Goal: Task Accomplishment & Management: Use online tool/utility

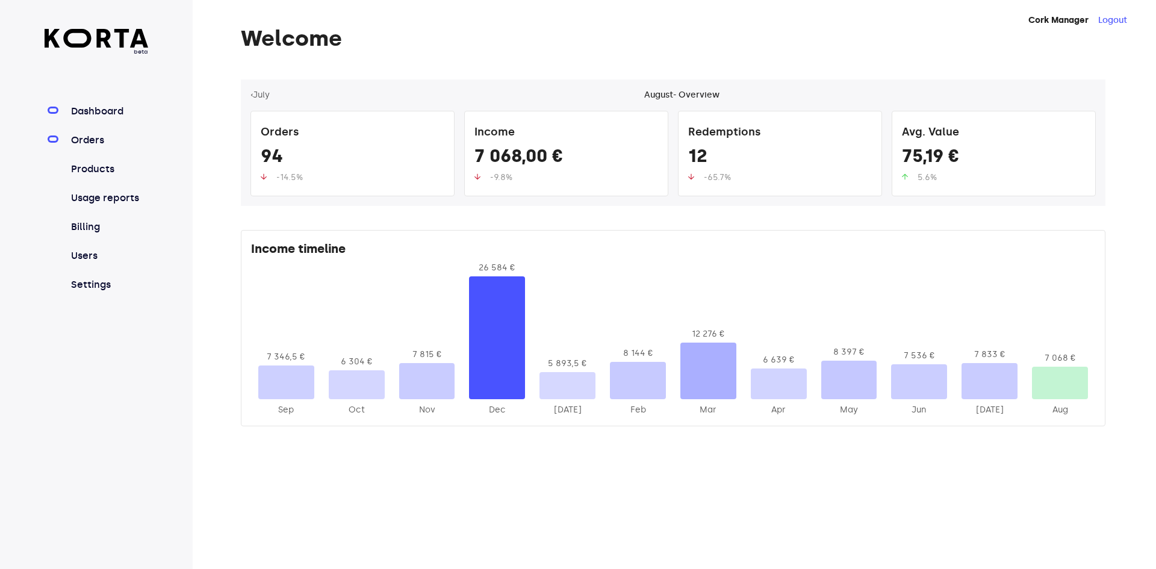
click at [84, 142] on link "Orders" at bounding box center [109, 140] width 80 height 14
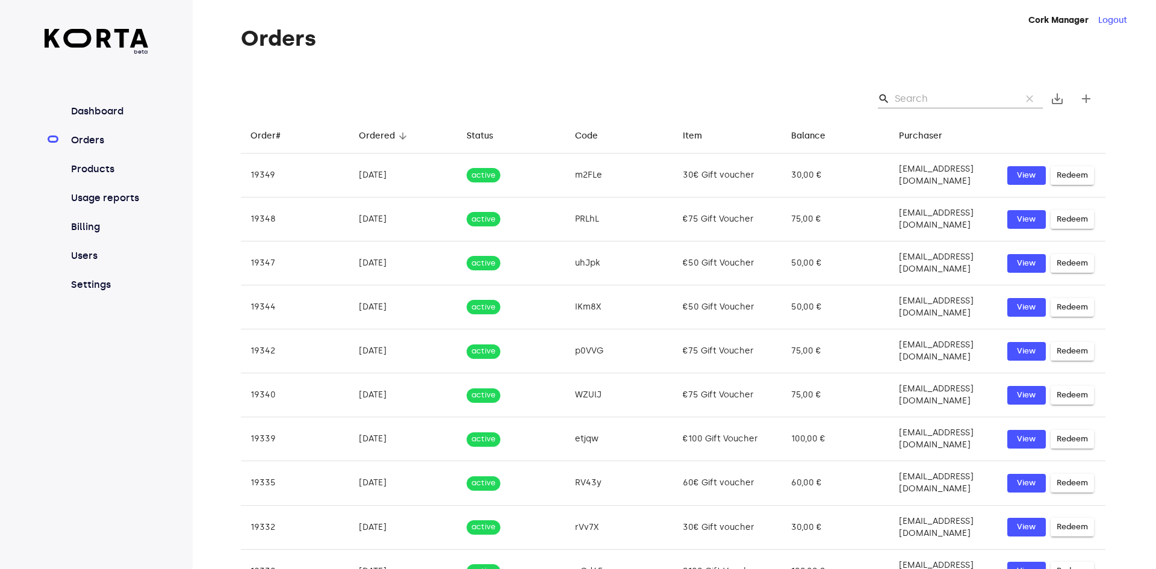
click at [944, 98] on input "Search" at bounding box center [953, 98] width 117 height 19
type input "61"
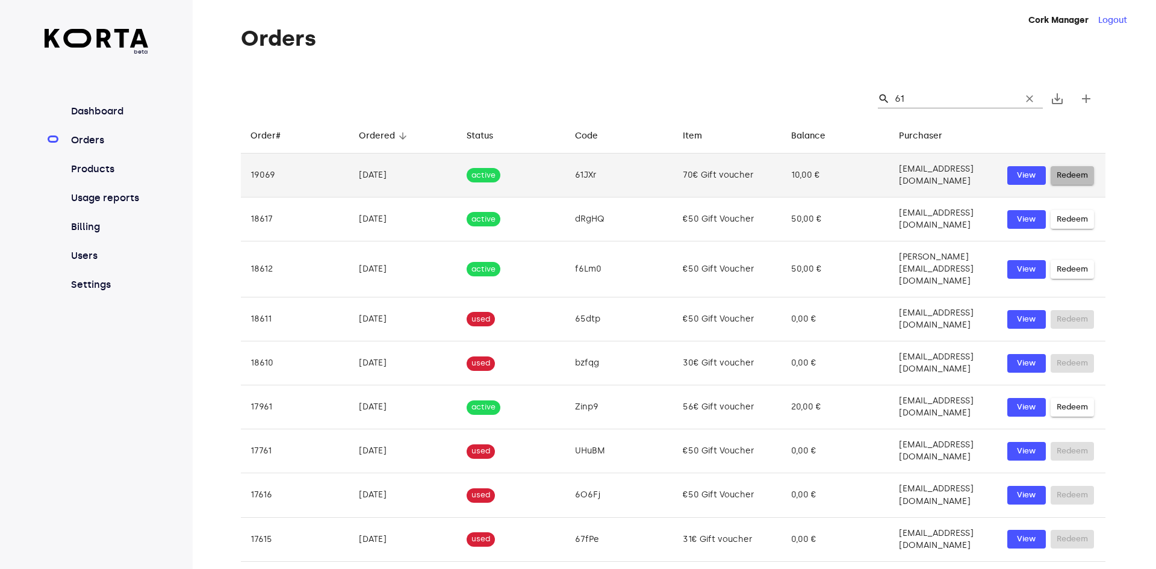
click at [1080, 171] on span "Redeem" at bounding box center [1072, 176] width 31 height 14
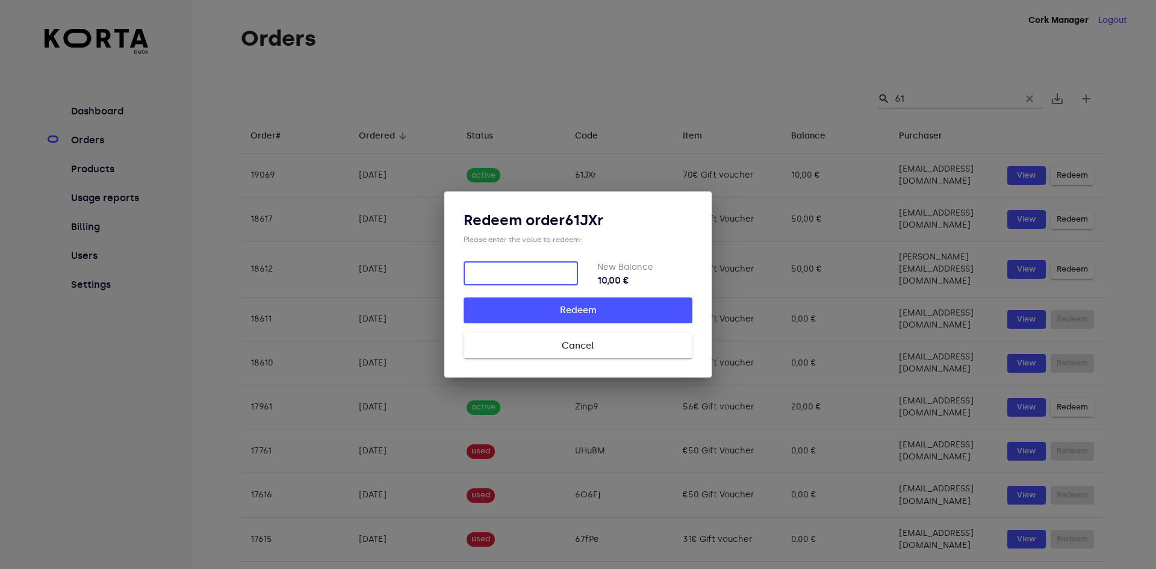
click at [517, 272] on input "number" at bounding box center [521, 273] width 114 height 24
type input "10"
click at [590, 311] on span "Redeem" at bounding box center [578, 310] width 190 height 16
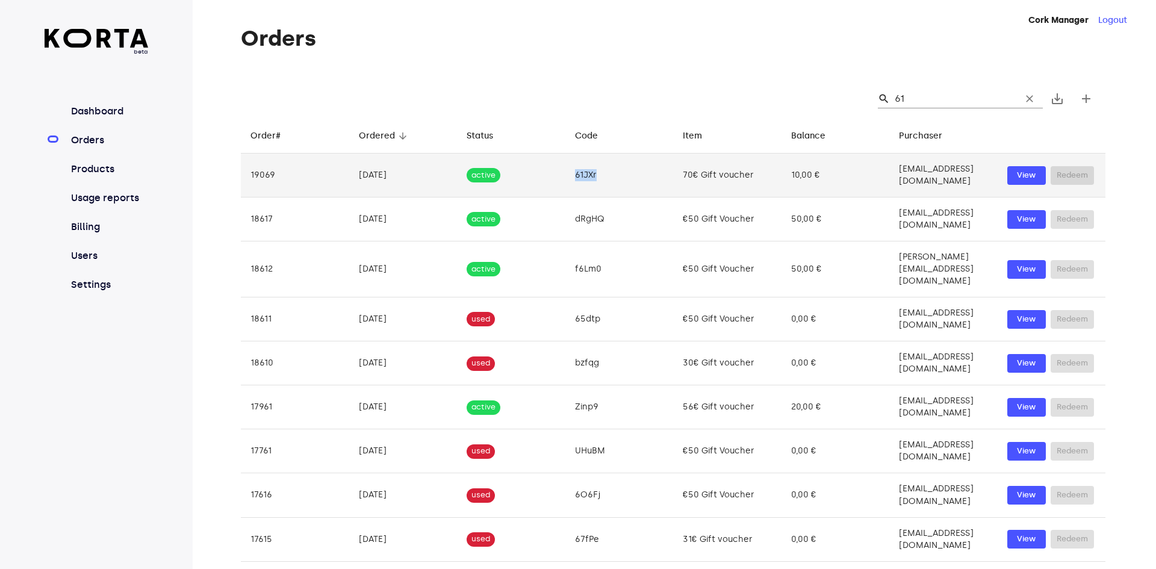
drag, startPoint x: 556, startPoint y: 170, endPoint x: 579, endPoint y: 173, distance: 23.0
click at [579, 173] on td "61JXr" at bounding box center [620, 176] width 108 height 44
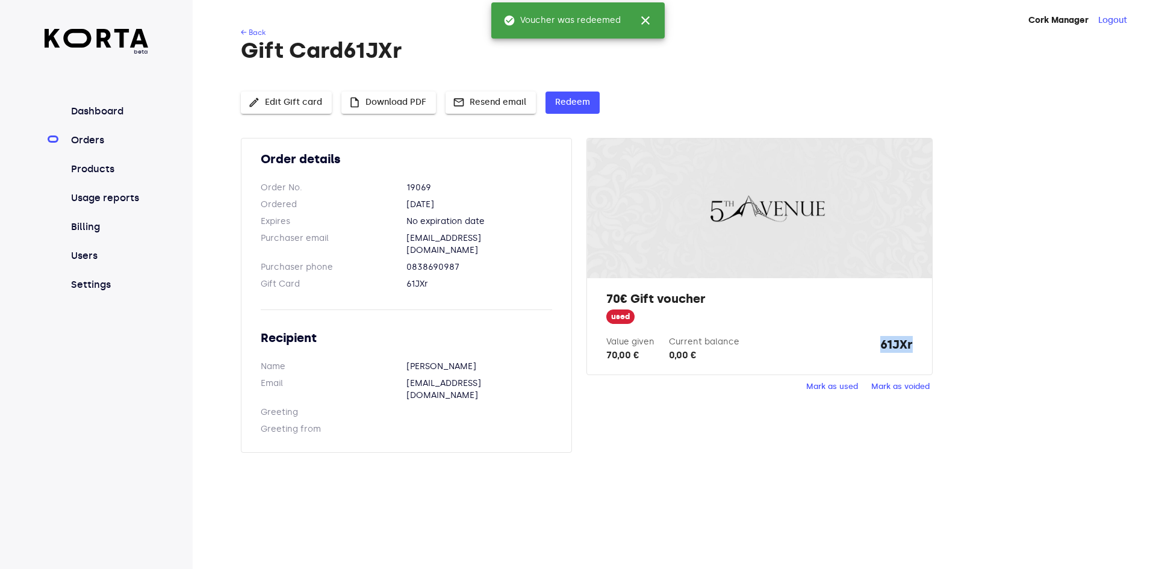
drag, startPoint x: 879, startPoint y: 349, endPoint x: 912, endPoint y: 349, distance: 32.5
click at [912, 349] on div "Value given 70,00 € Current balance 0,00 € 61JXr" at bounding box center [759, 349] width 306 height 26
copy strong "61JXr"
click at [999, 422] on div "Order details Order No. 19069 Ordered [DATE] Expires No expiration date Purchas…" at bounding box center [673, 302] width 865 height 329
click at [644, 20] on span "close" at bounding box center [645, 20] width 14 height 14
